Goal: Communication & Community: Answer question/provide support

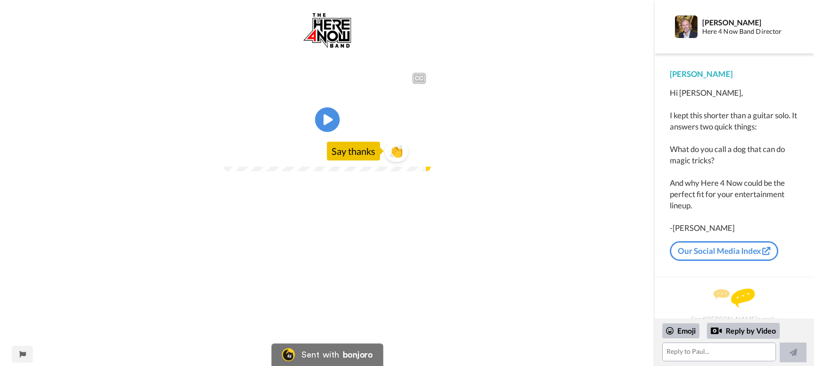
click at [325, 142] on icon "Play/Pause" at bounding box center [327, 120] width 25 height 45
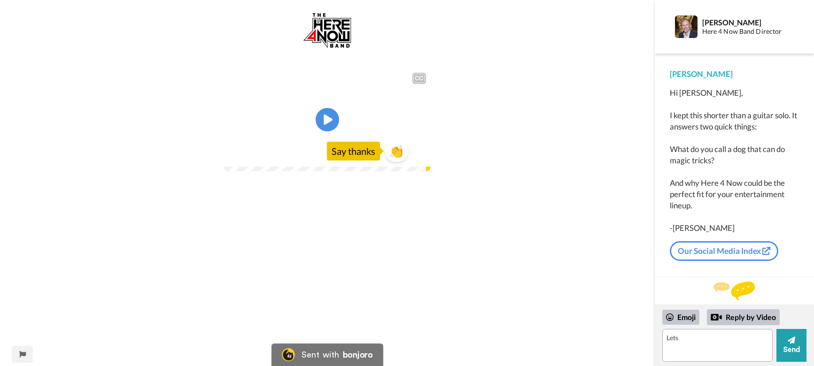
scroll to position [255, 0]
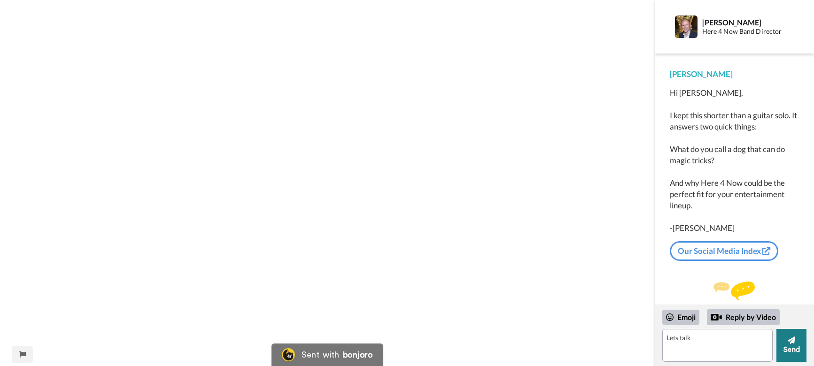
type textarea "Lets talk"
click at [793, 348] on button "Send" at bounding box center [792, 345] width 30 height 33
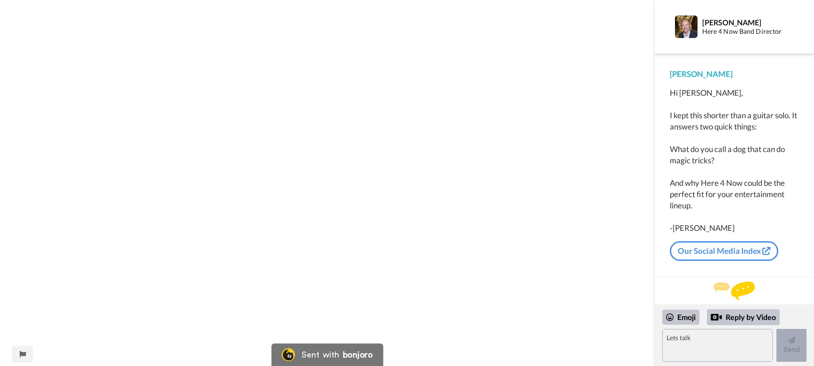
scroll to position [47, 0]
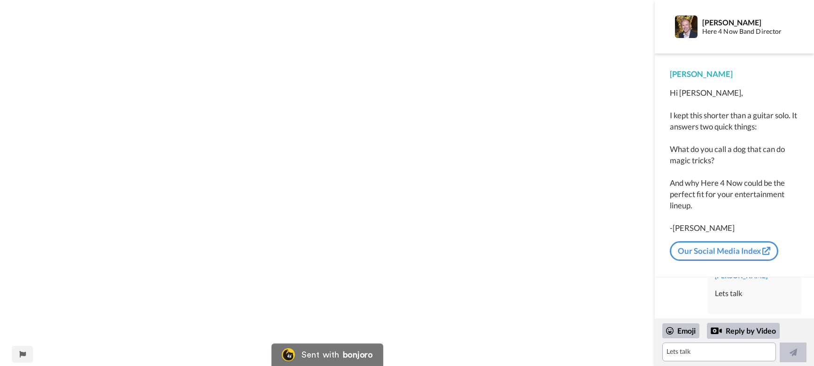
click at [516, 144] on div "CC Play/Pause 0:00 / 0:38 👏 Say thanks" at bounding box center [327, 78] width 655 height 578
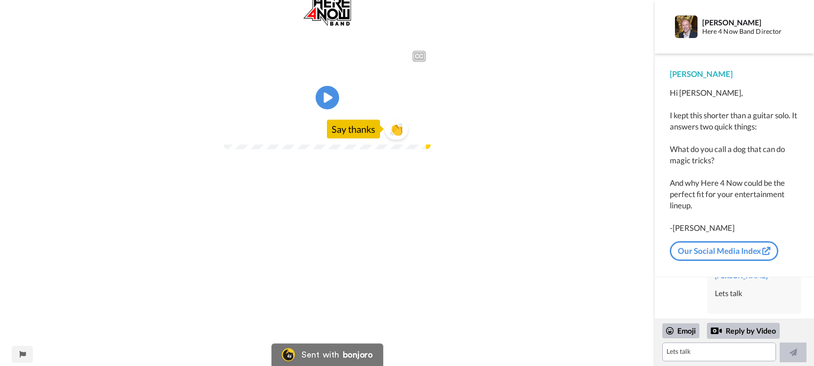
scroll to position [0, 0]
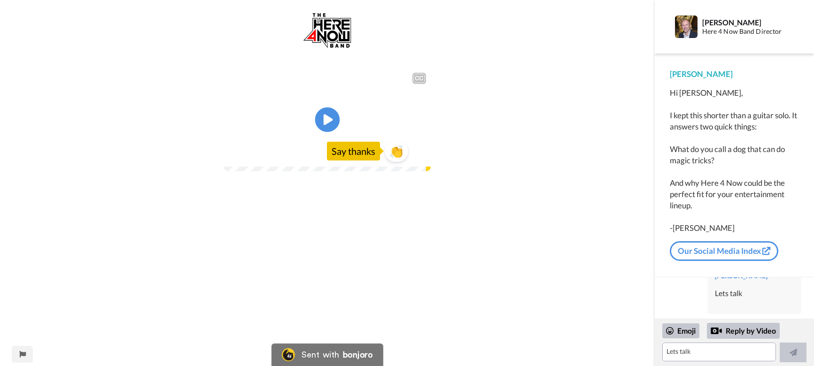
click at [326, 142] on icon "Play/Pause" at bounding box center [327, 120] width 25 height 45
click at [413, 77] on div "CC" at bounding box center [419, 78] width 14 height 11
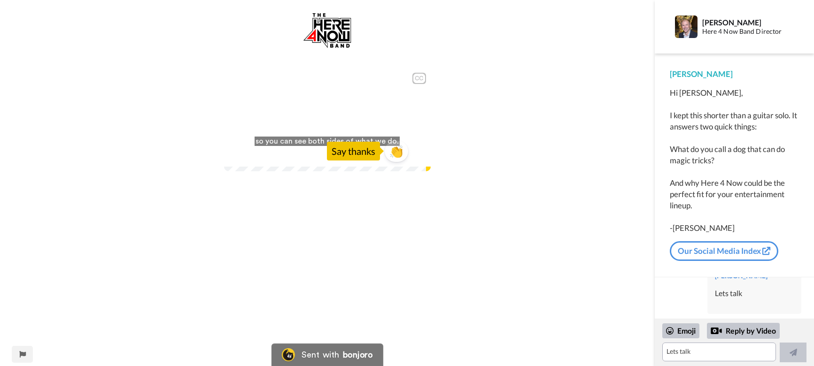
click at [420, 78] on div "CC" at bounding box center [419, 78] width 12 height 9
click at [477, 131] on div "CC Play/Pause 0:38 / 0:38 👏 Say thanks" at bounding box center [327, 301] width 655 height 578
click at [566, 84] on div "CC Play/Pause 0:38 / 0:38 👏 Say thanks" at bounding box center [327, 301] width 655 height 578
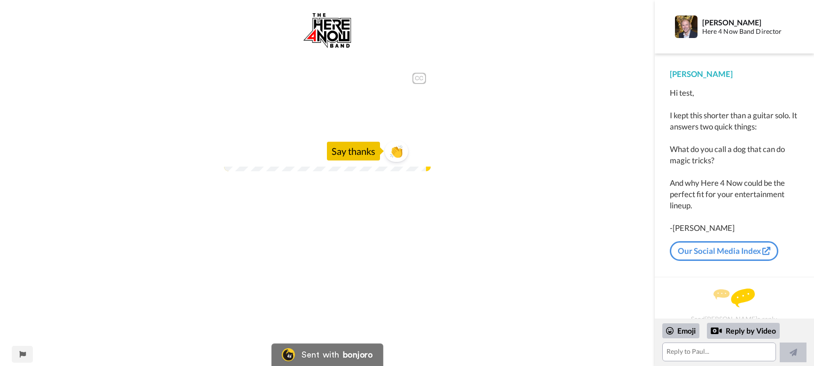
click at [422, 78] on div "CC" at bounding box center [419, 78] width 12 height 9
click at [420, 77] on div "CC" at bounding box center [419, 78] width 12 height 9
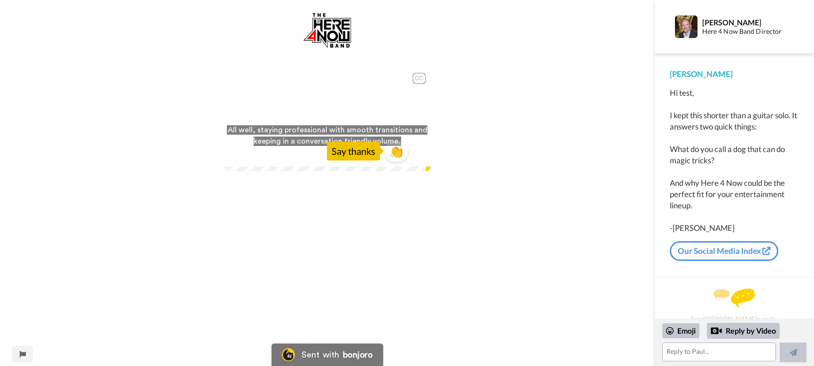
click at [418, 77] on div "CC" at bounding box center [419, 78] width 12 height 9
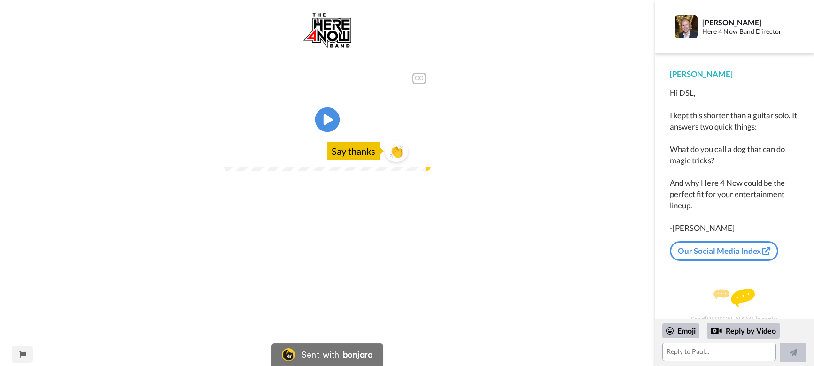
click at [327, 132] on icon at bounding box center [327, 120] width 25 height 25
click at [416, 78] on div "CC" at bounding box center [419, 78] width 12 height 9
click at [423, 79] on div "CC" at bounding box center [419, 78] width 12 height 9
click at [256, 167] on div "0:11 / 0:38" at bounding box center [327, 157] width 207 height 20
